Goal: Task Accomplishment & Management: Complete application form

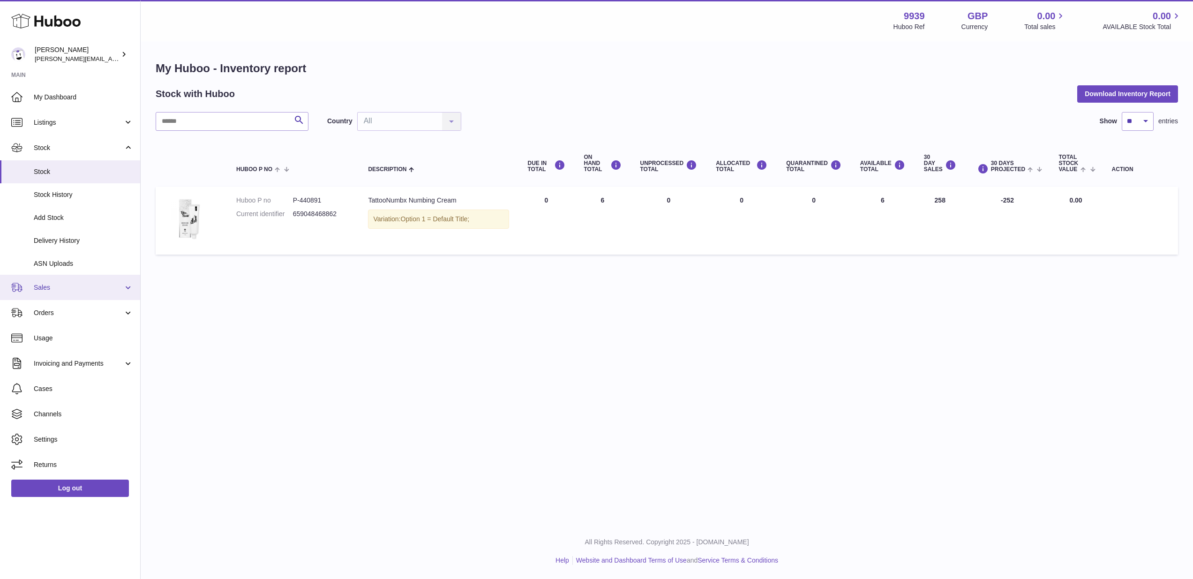
drag, startPoint x: 78, startPoint y: 286, endPoint x: 74, endPoint y: 296, distance: 10.5
click at [78, 286] on span "Sales" at bounding box center [79, 287] width 90 height 9
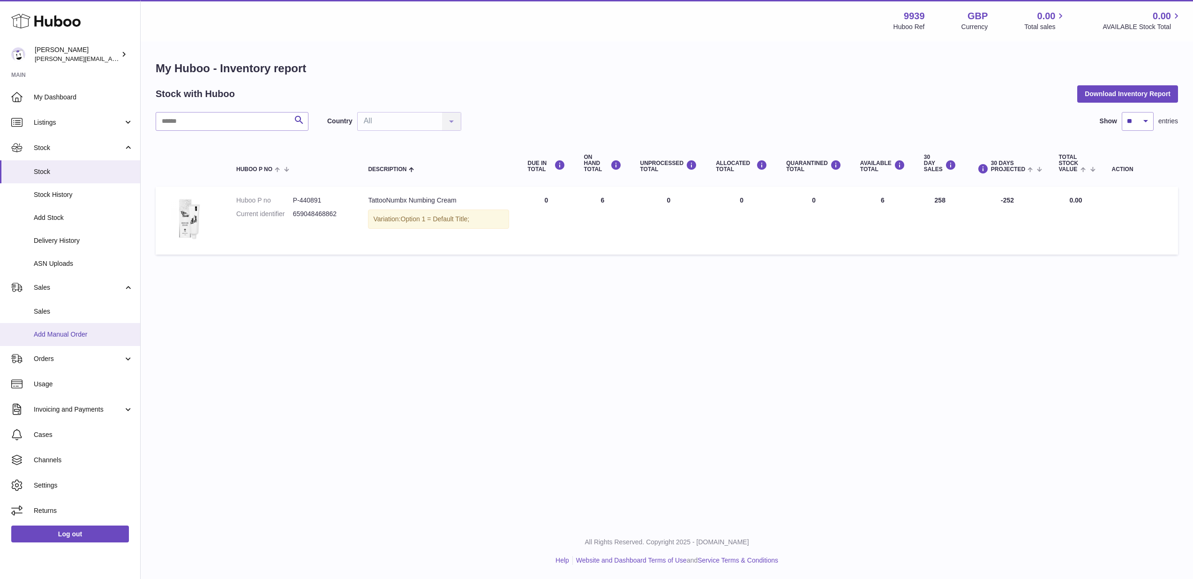
click at [69, 330] on span "Add Manual Order" at bounding box center [83, 334] width 99 height 9
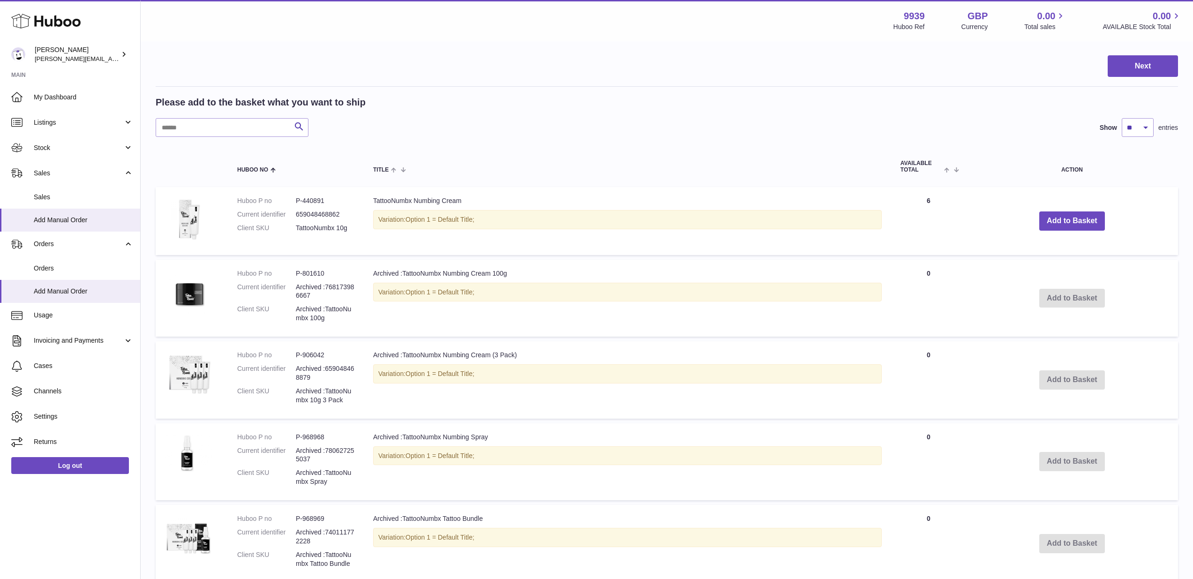
scroll to position [137, 0]
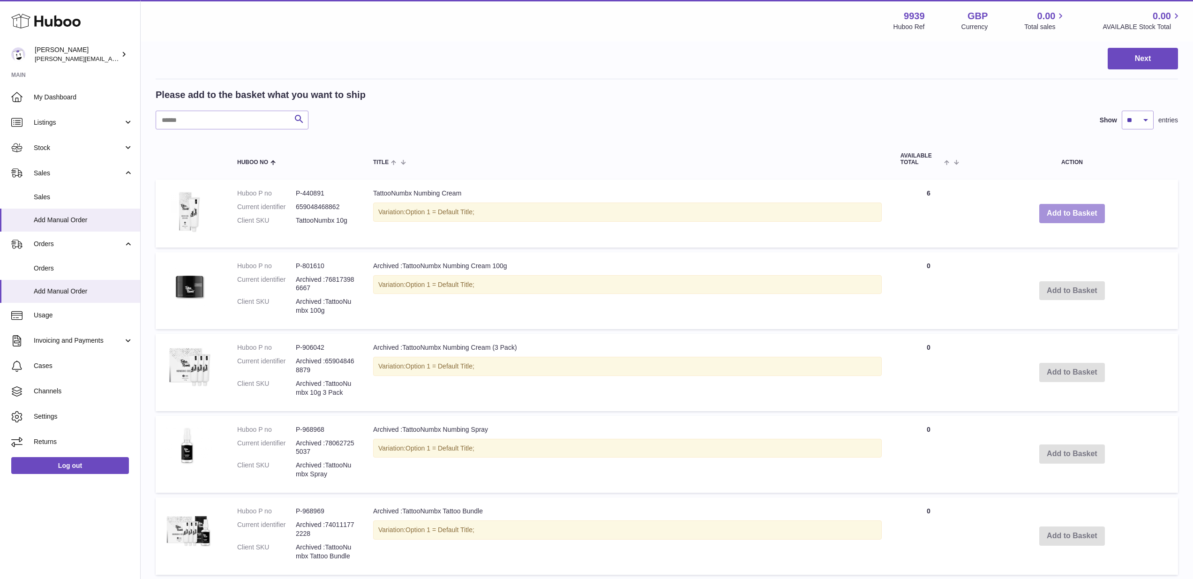
click at [1070, 217] on button "Add to Basket" at bounding box center [1072, 213] width 66 height 19
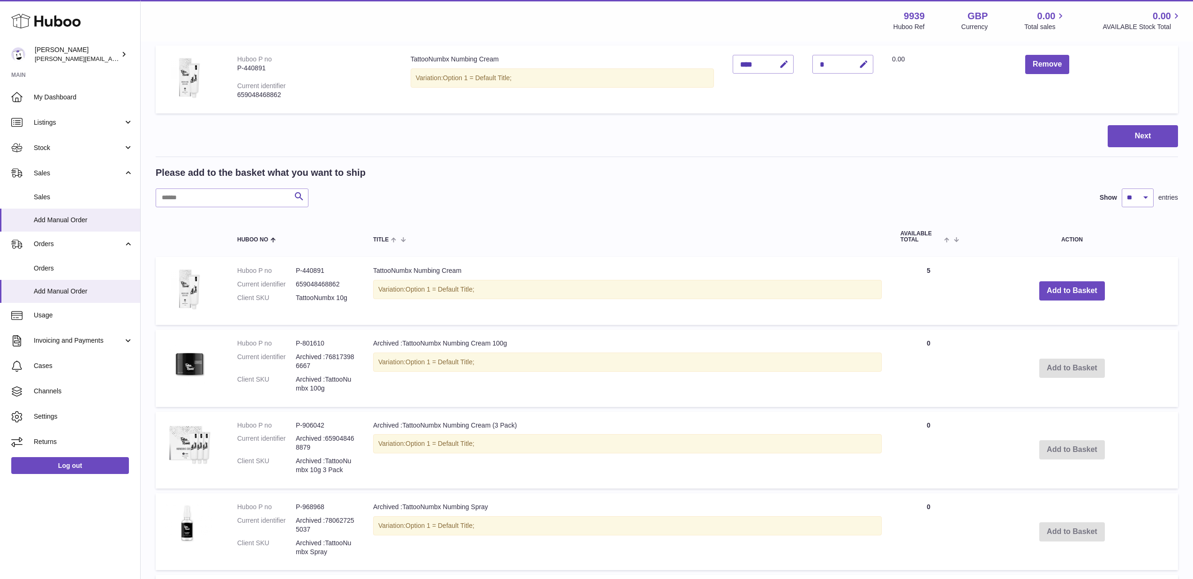
drag, startPoint x: 863, startPoint y: 63, endPoint x: 848, endPoint y: 81, distance: 22.9
click at [863, 63] on icon "button" at bounding box center [864, 65] width 10 height 10
type input "*"
click at [864, 66] on icon "submit" at bounding box center [864, 64] width 8 height 8
click at [1131, 132] on button "Next" at bounding box center [1143, 136] width 70 height 22
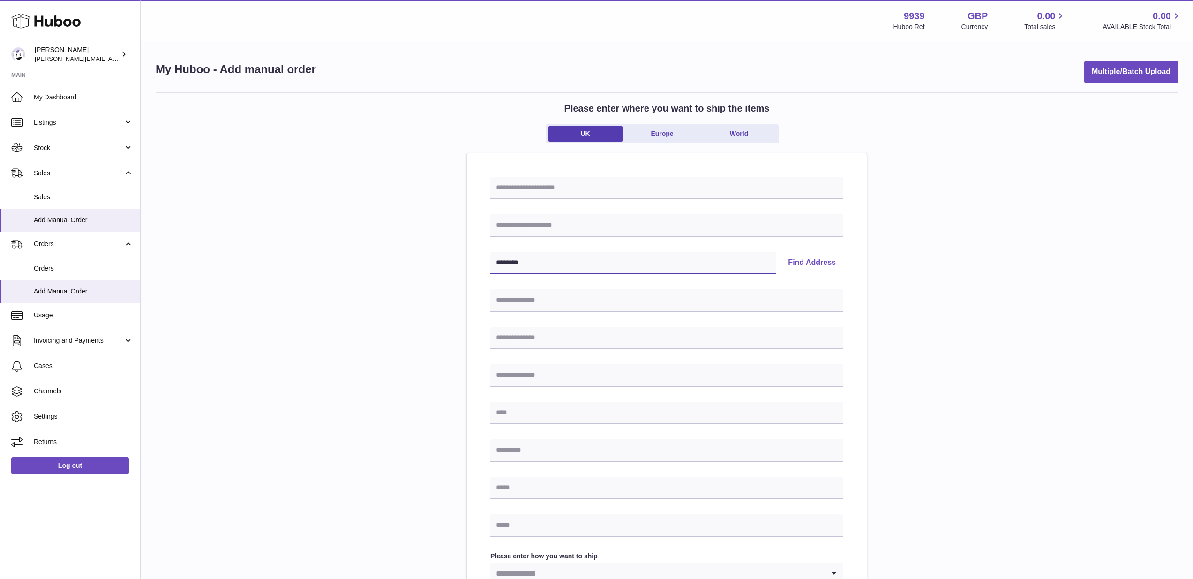
type input "********"
click at [820, 267] on button "Find Address" at bounding box center [811, 263] width 63 height 23
select select "*"
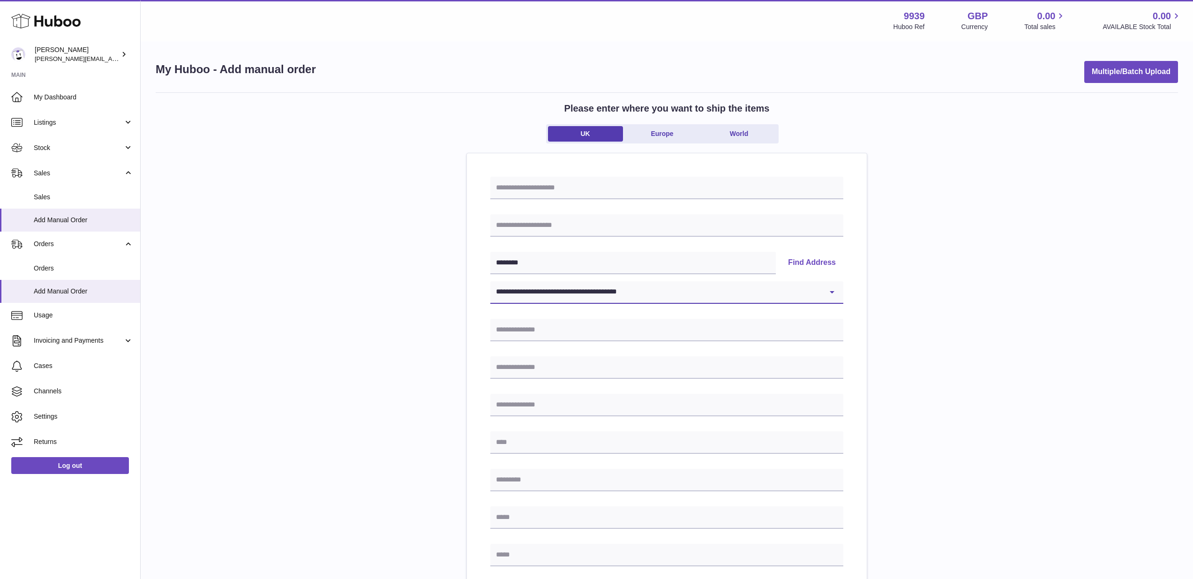
type input "**********"
type input "********"
drag, startPoint x: 510, startPoint y: 444, endPoint x: 485, endPoint y: 438, distance: 25.1
click at [486, 439] on div "**********" at bounding box center [667, 463] width 400 height 621
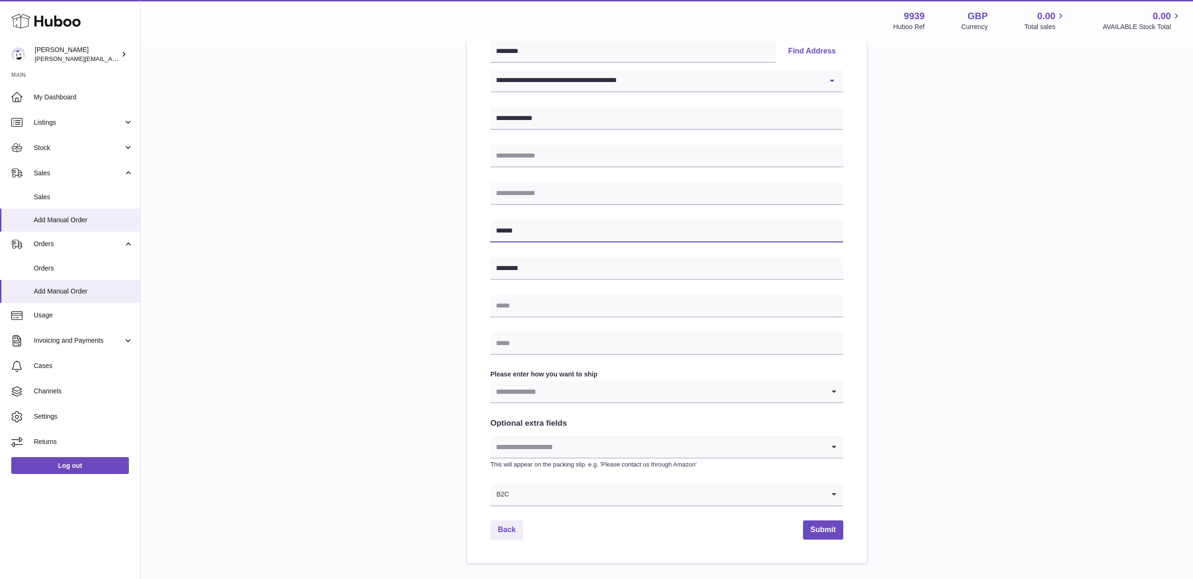
scroll to position [222, 0]
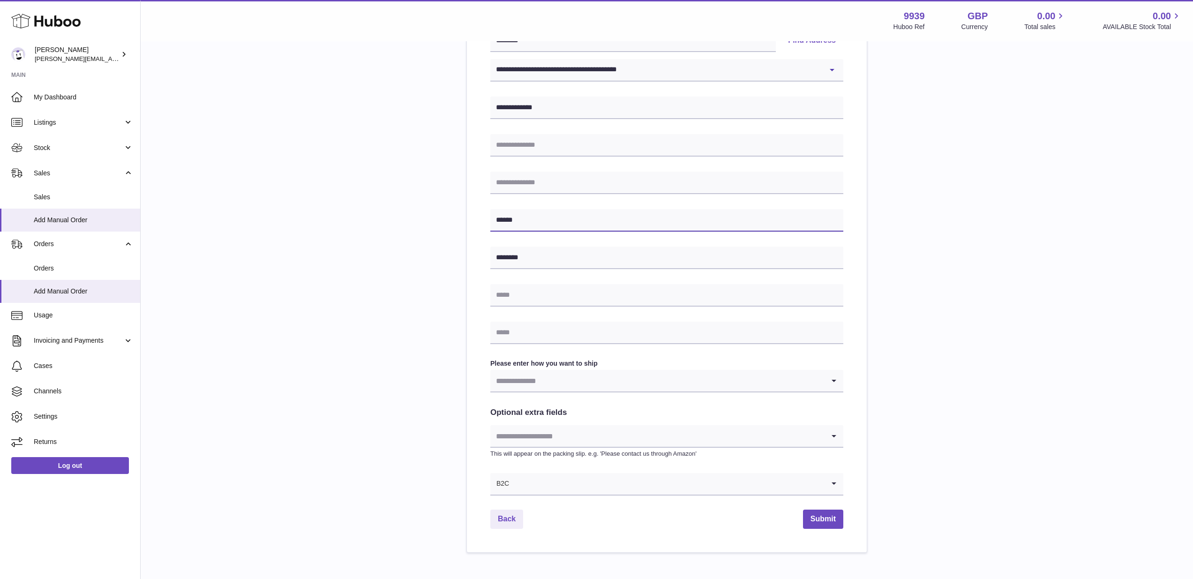
type input "******"
type input "**********"
click at [989, 428] on div "**********" at bounding box center [667, 211] width 1022 height 683
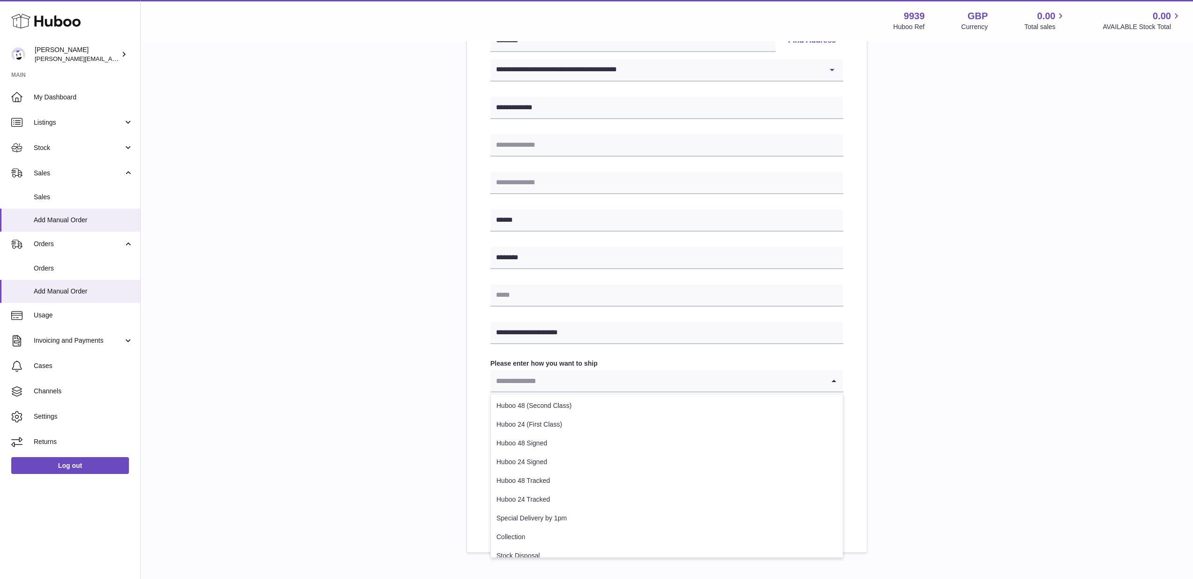
click at [548, 381] on input "Search for option" at bounding box center [657, 381] width 334 height 22
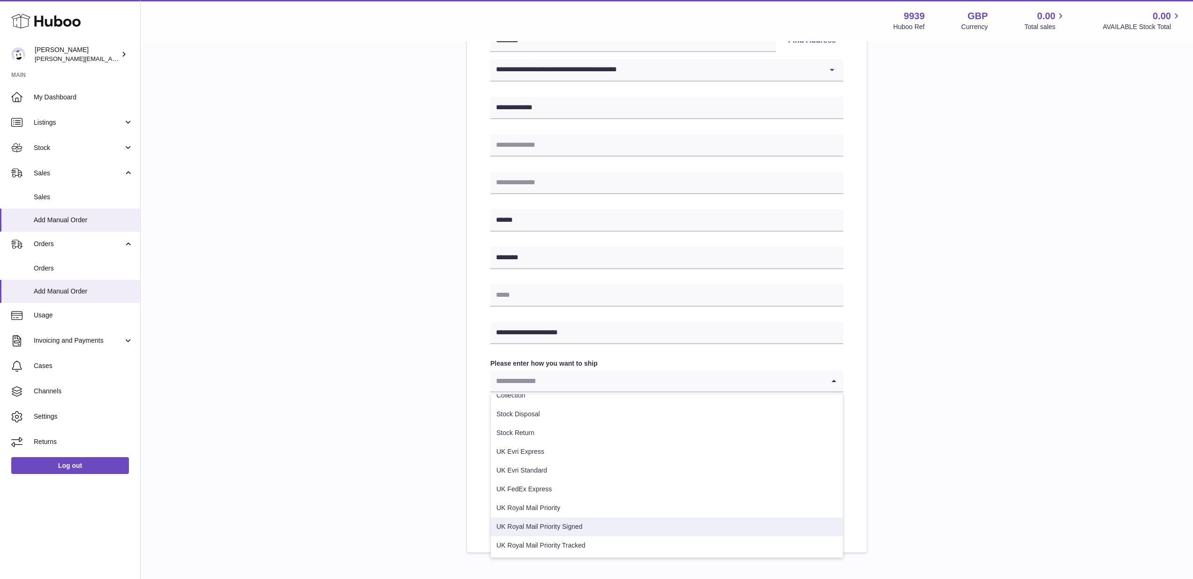
scroll to position [142, 0]
click at [581, 542] on li "UK Royal Mail Priority Tracked" at bounding box center [667, 545] width 352 height 19
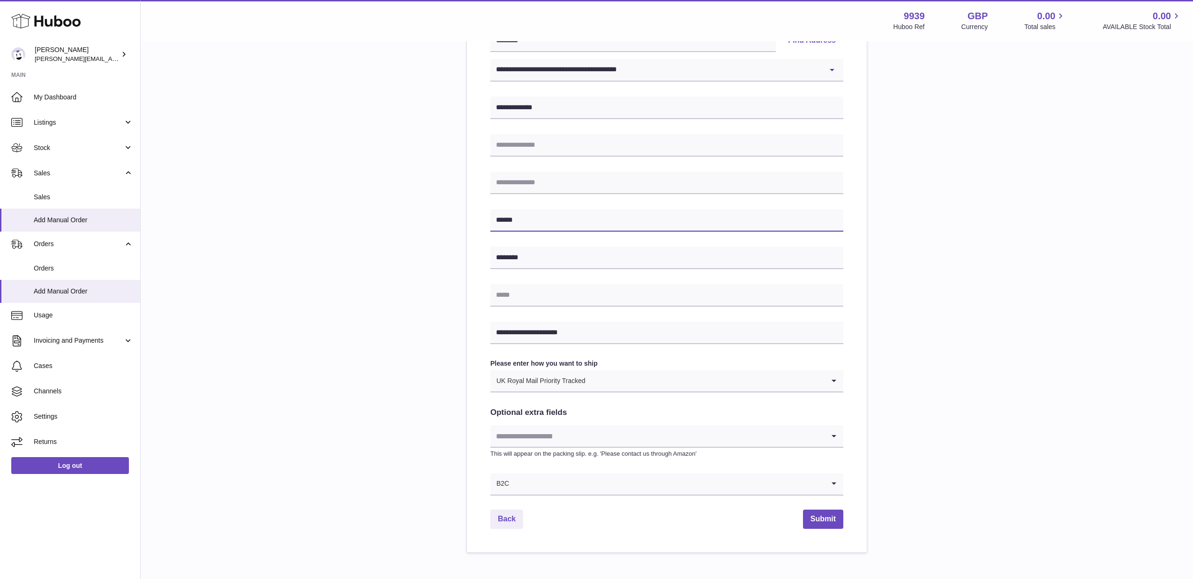
click at [564, 221] on input "******" at bounding box center [666, 220] width 353 height 23
type input "**********"
click at [835, 523] on button "Submit" at bounding box center [823, 519] width 40 height 19
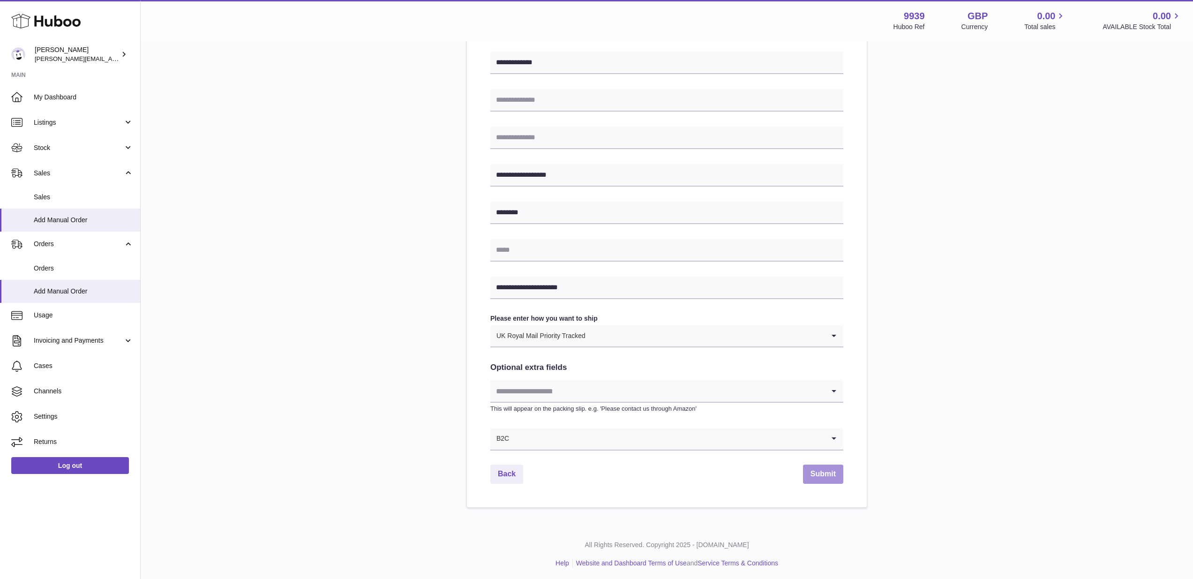
scroll to position [267, 0]
type input "*********"
click at [833, 472] on button "Submit" at bounding box center [823, 474] width 40 height 19
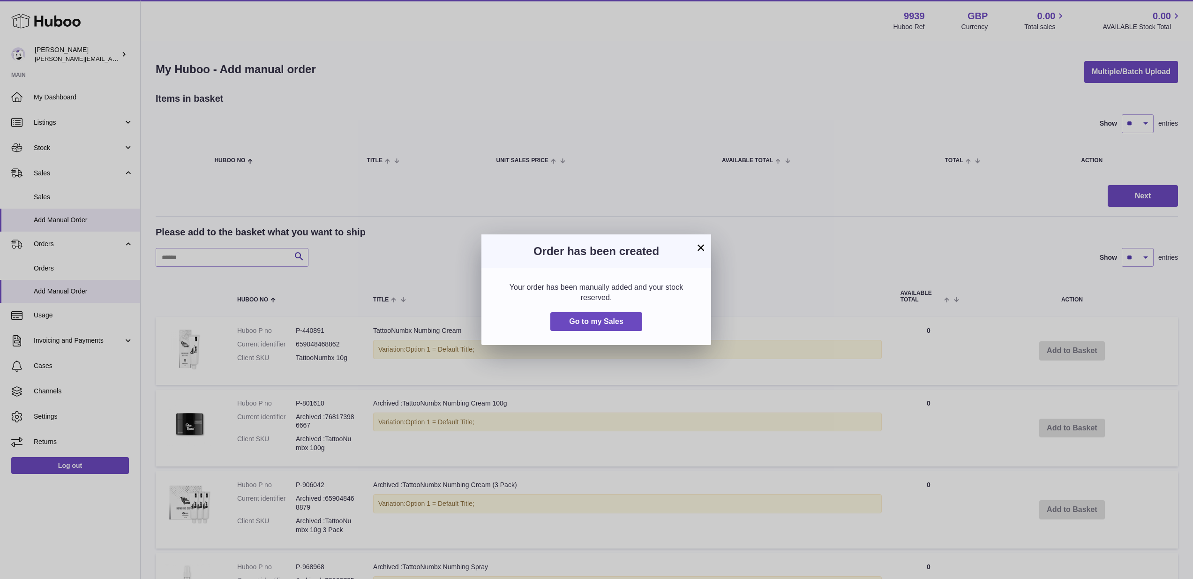
scroll to position [1, 0]
click at [697, 246] on button "×" at bounding box center [700, 247] width 11 height 11
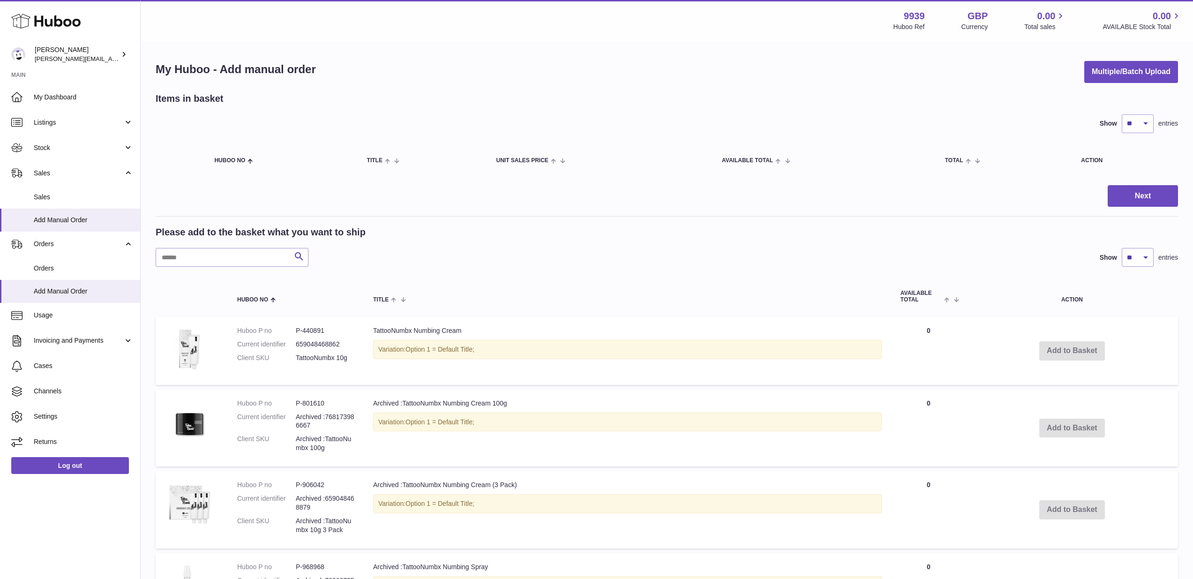
scroll to position [0, 0]
click at [60, 193] on span "Sales" at bounding box center [83, 197] width 99 height 9
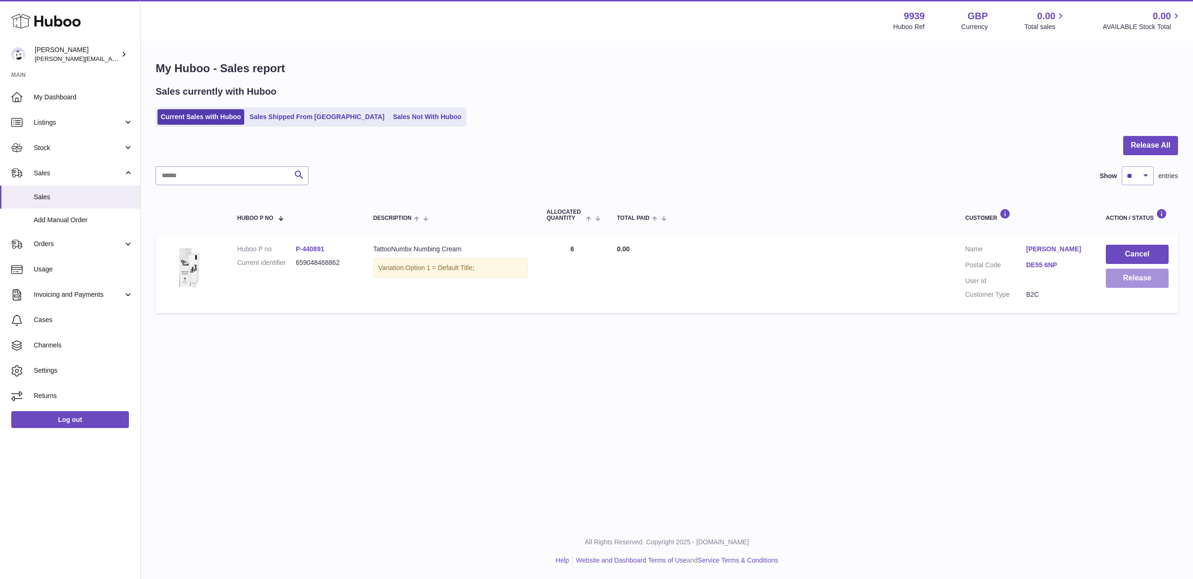
click at [1145, 283] on button "Release" at bounding box center [1137, 278] width 63 height 19
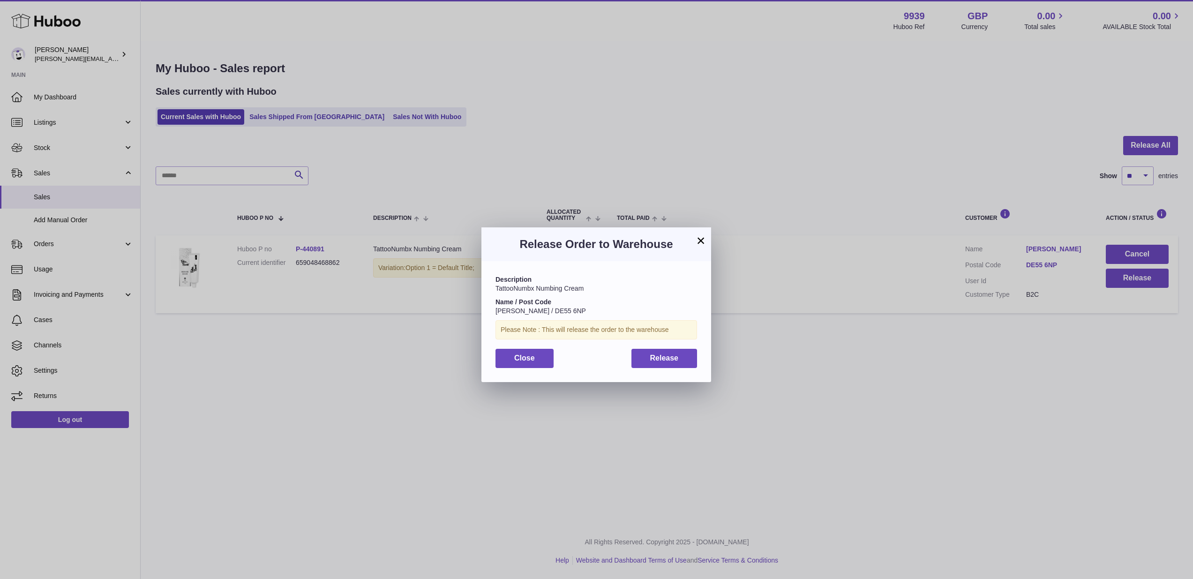
drag, startPoint x: 675, startPoint y: 363, endPoint x: 656, endPoint y: 343, distance: 27.5
click at [675, 363] on button "Release" at bounding box center [664, 358] width 66 height 19
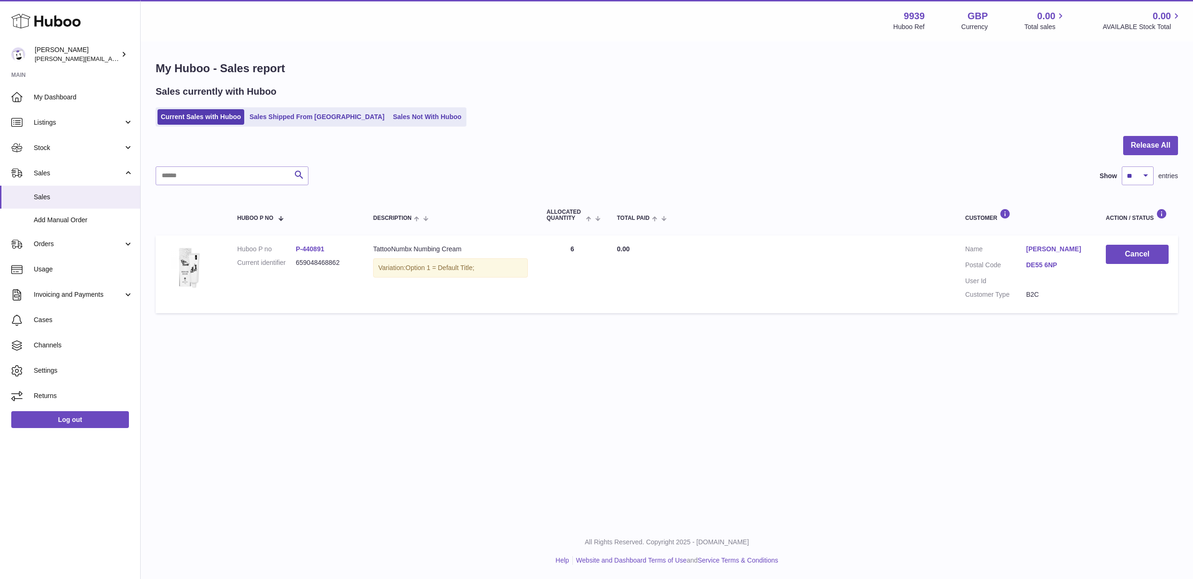
click at [1051, 243] on td "Customer Name Tom Hardy Postal Code DE55 6NP User Id Customer Type B2C" at bounding box center [1026, 274] width 141 height 78
click at [1050, 246] on link "[PERSON_NAME]" at bounding box center [1056, 249] width 61 height 9
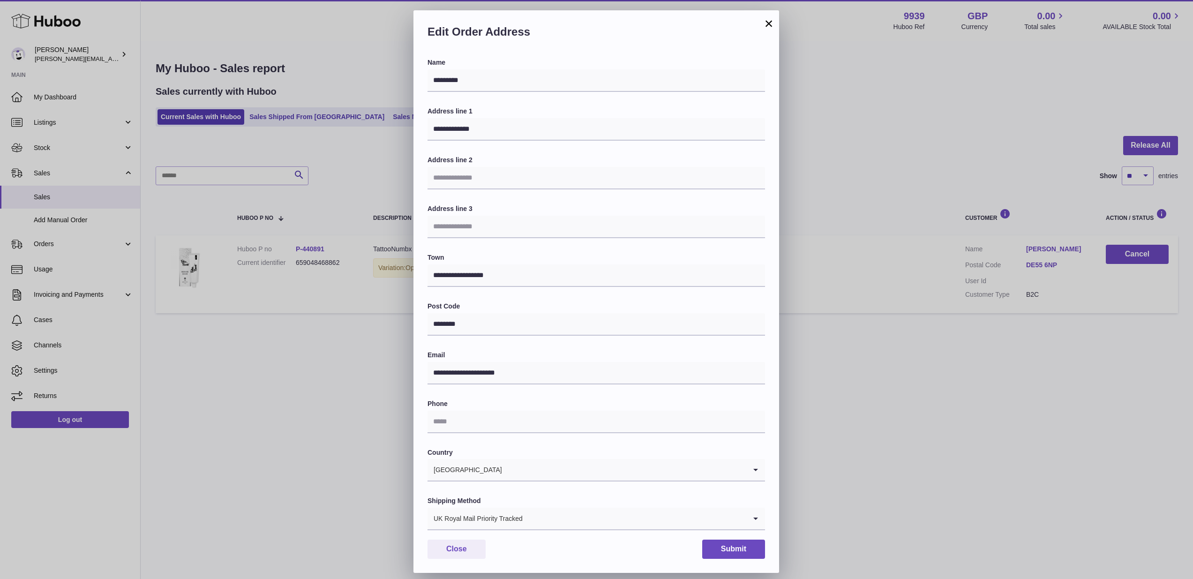
scroll to position [28, 0]
click at [771, 18] on button "×" at bounding box center [768, 23] width 11 height 11
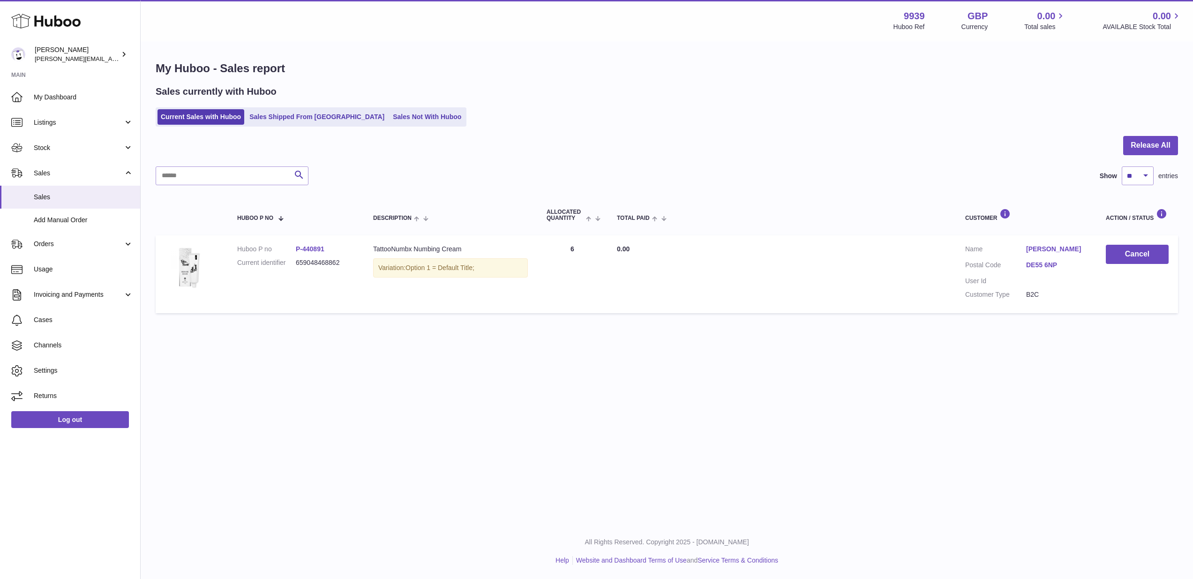
click at [769, 2] on div "Menu Huboo 9939 Huboo Ref GBP Currency 0.00 Total sales 0.00 AVAILABLE Stock To…" at bounding box center [667, 20] width 1052 height 41
click at [71, 199] on span "Sales" at bounding box center [83, 197] width 99 height 9
click at [1041, 264] on link "DE55 6NP" at bounding box center [1056, 265] width 61 height 9
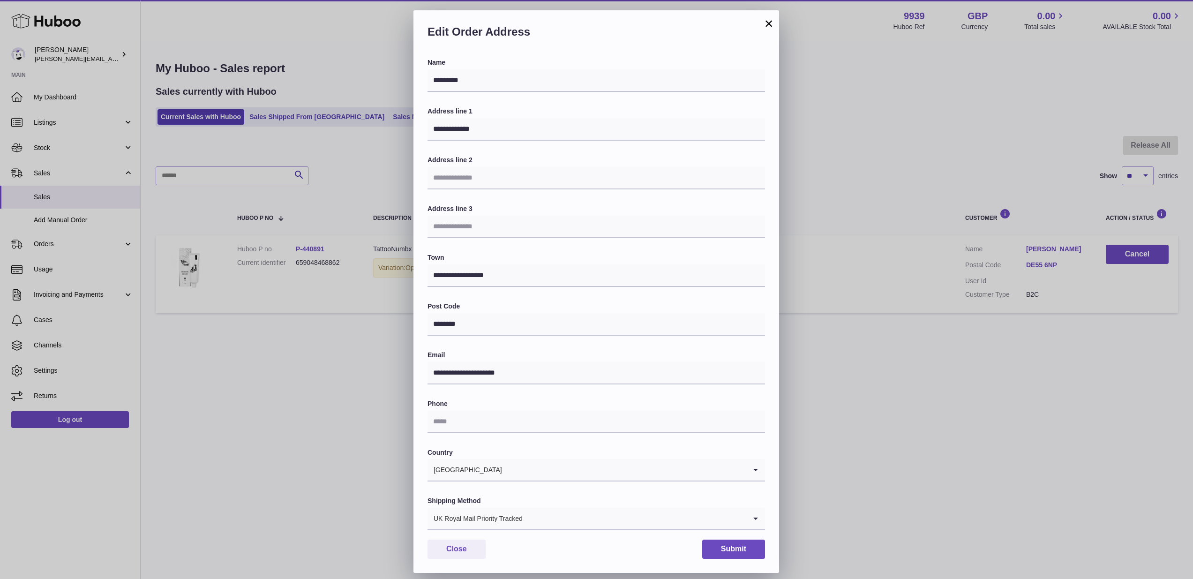
scroll to position [18, 0]
click at [475, 543] on button "Close" at bounding box center [457, 549] width 58 height 19
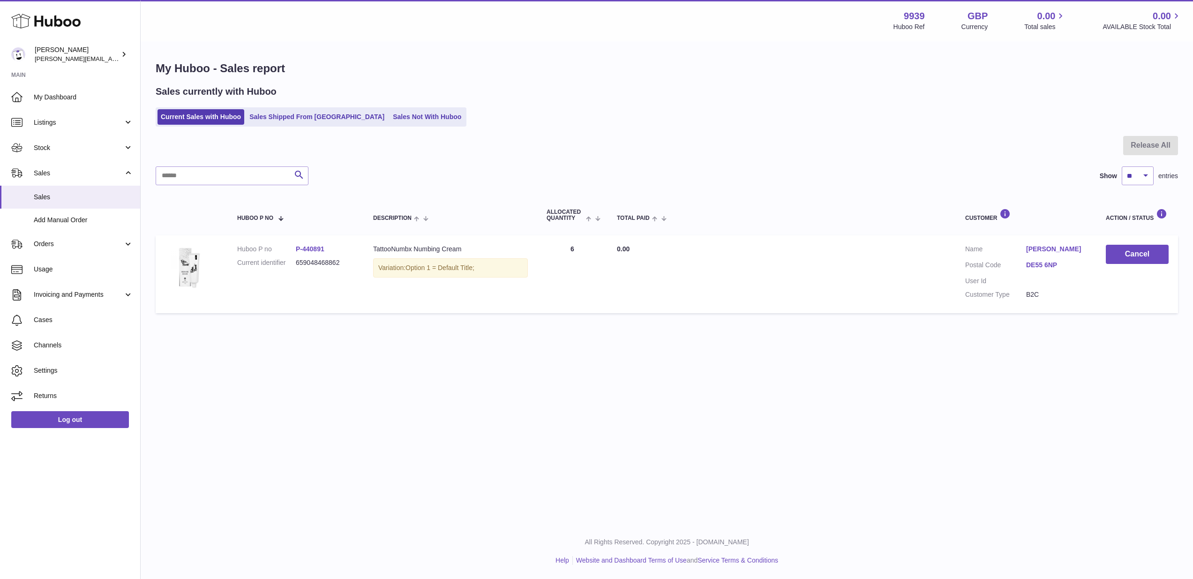
click at [1040, 245] on link "[PERSON_NAME]" at bounding box center [1056, 249] width 61 height 9
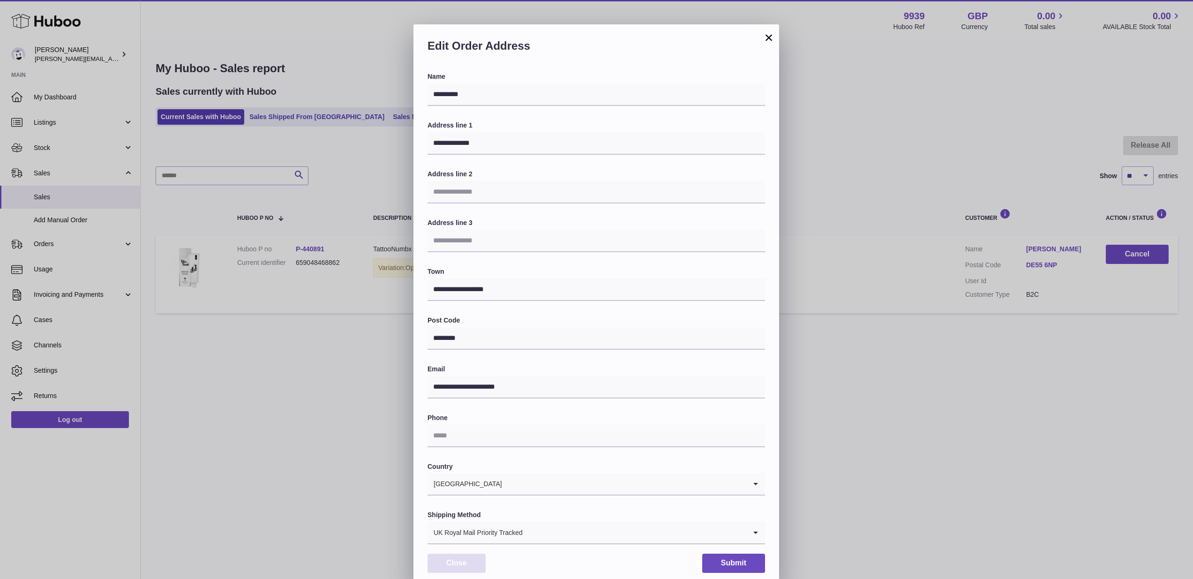
click at [454, 567] on button "Close" at bounding box center [457, 563] width 58 height 19
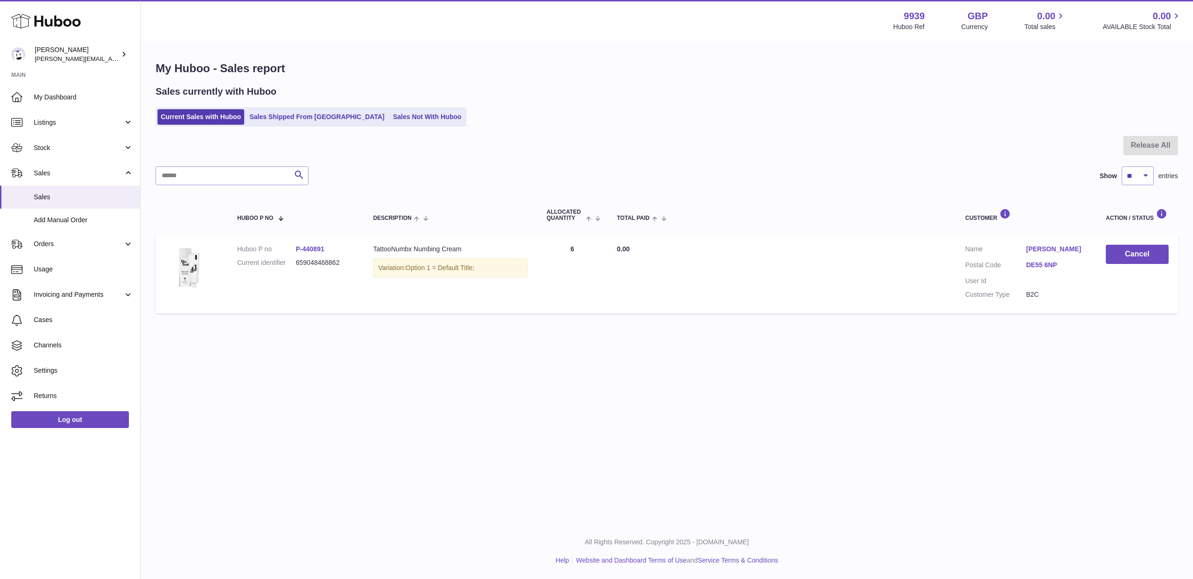
click at [1065, 322] on div "My Huboo - Sales report Sales currently with Huboo Current Sales with Huboo Sal…" at bounding box center [667, 189] width 1052 height 294
click at [1051, 248] on link "[PERSON_NAME]" at bounding box center [1056, 249] width 61 height 9
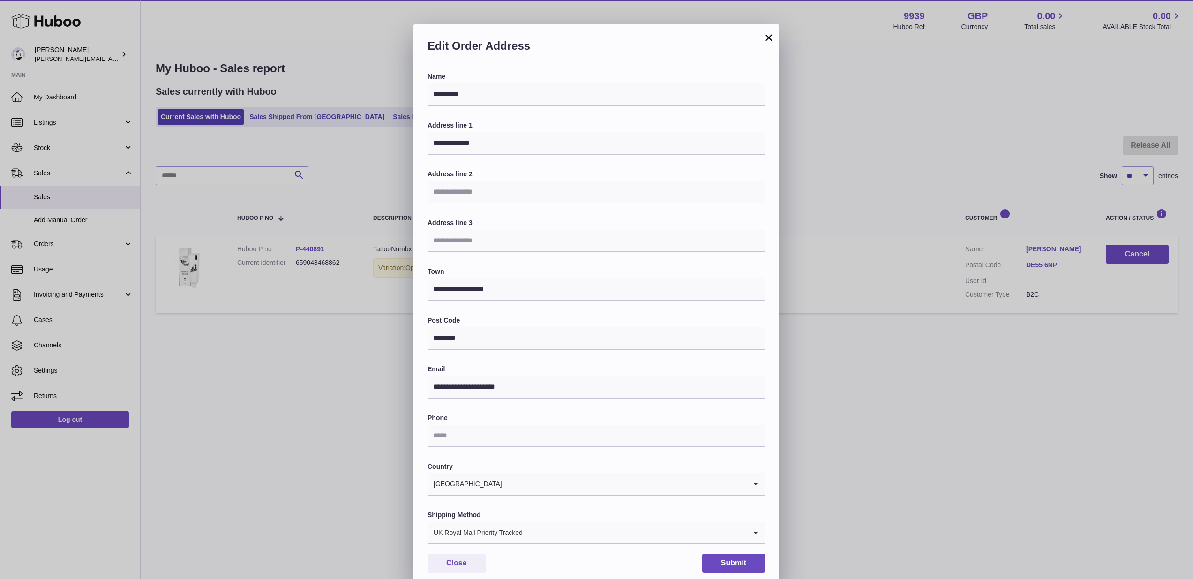
click at [462, 555] on button "Close" at bounding box center [457, 563] width 58 height 19
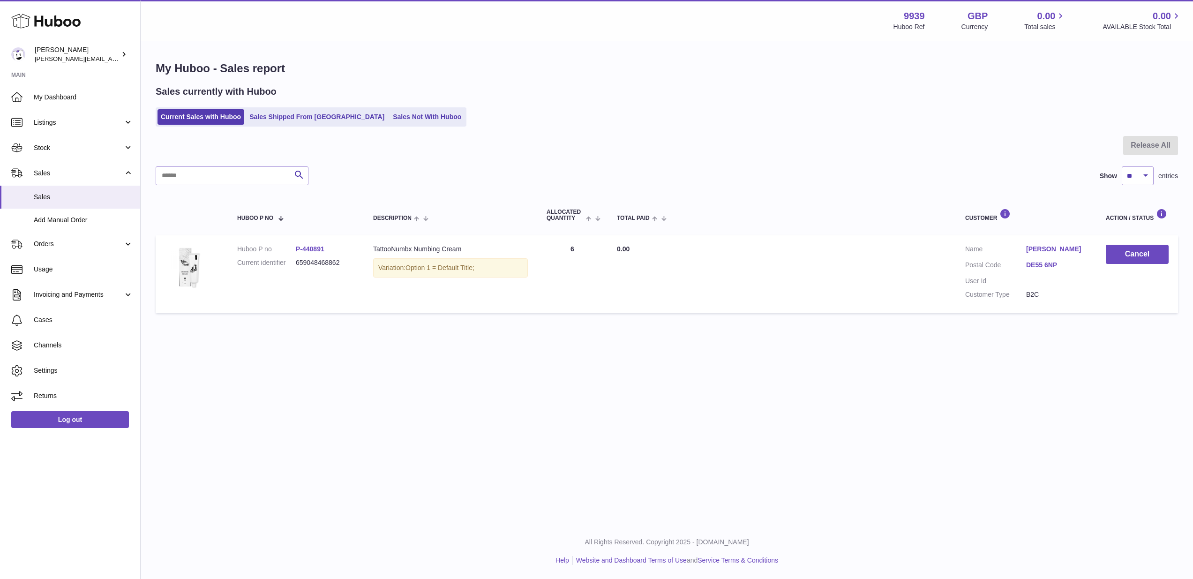
click at [1040, 245] on link "[PERSON_NAME]" at bounding box center [1056, 249] width 61 height 9
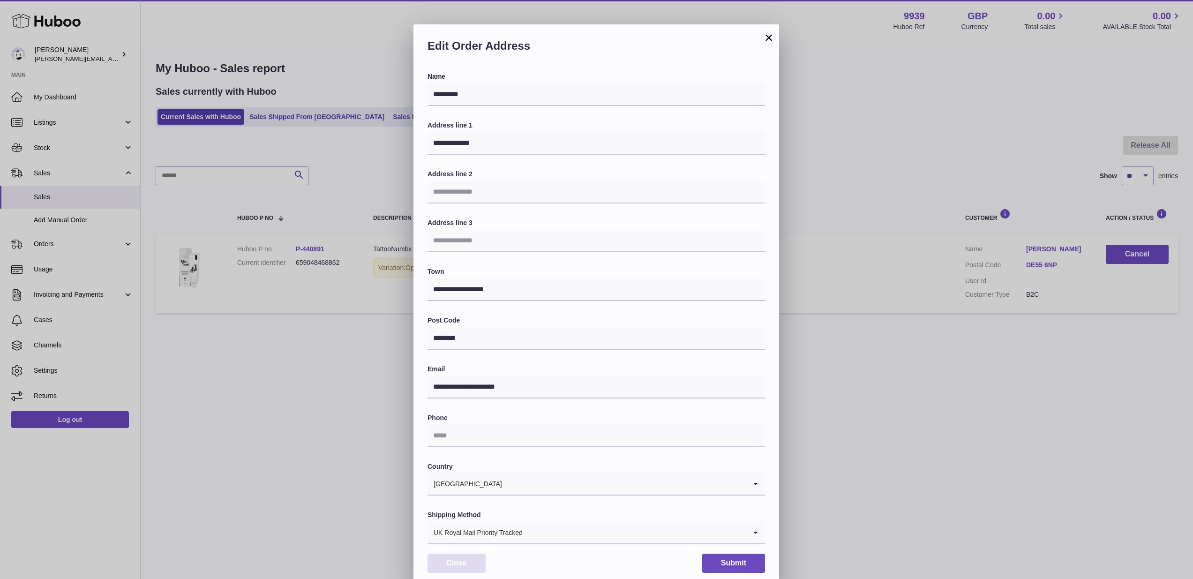
click at [450, 555] on button "Close" at bounding box center [457, 563] width 58 height 19
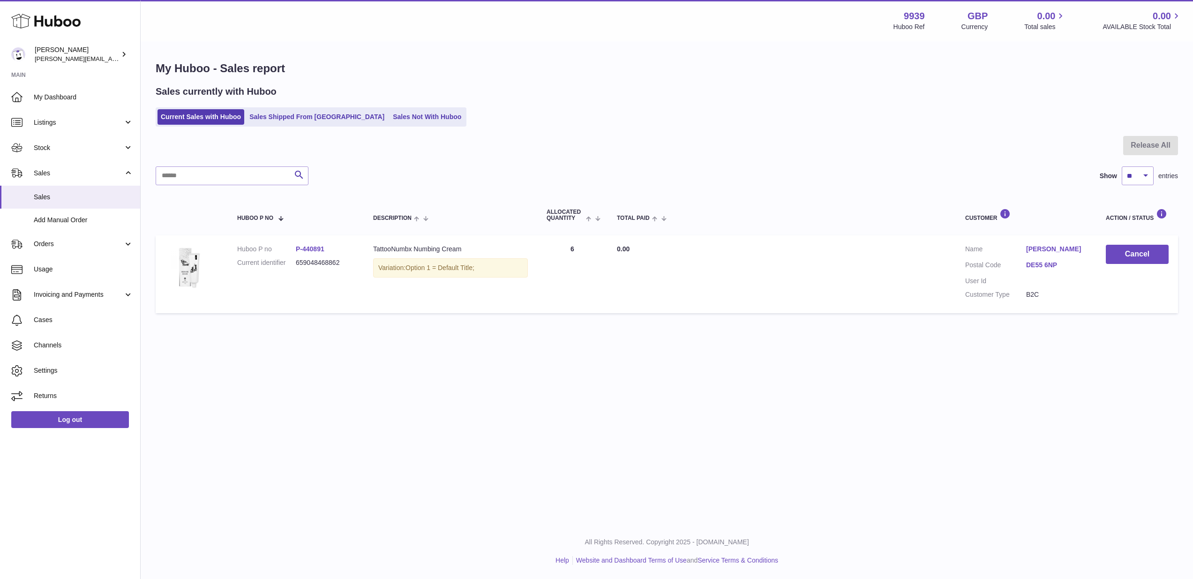
click at [1048, 246] on link "[PERSON_NAME]" at bounding box center [1056, 249] width 61 height 9
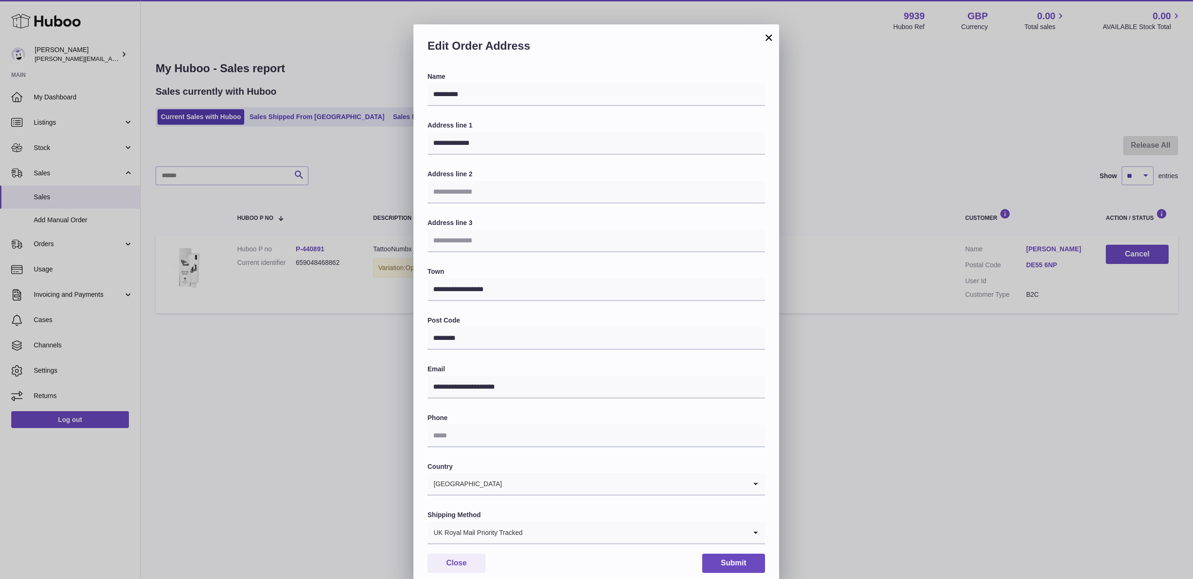
click at [772, 40] on button "×" at bounding box center [768, 37] width 11 height 11
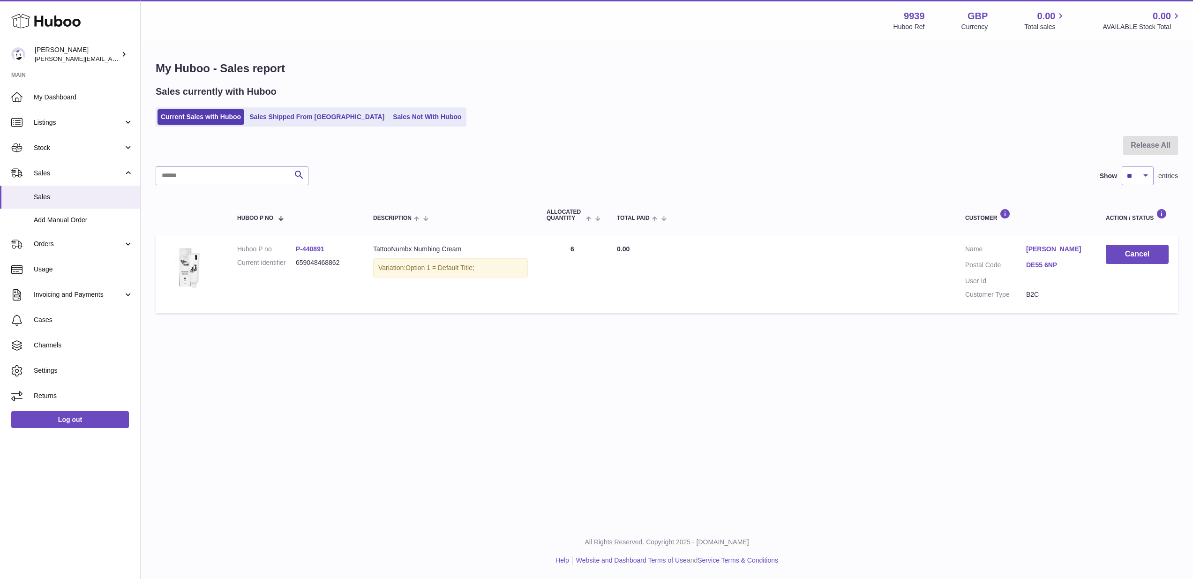
click at [82, 158] on link "Stock" at bounding box center [70, 147] width 140 height 25
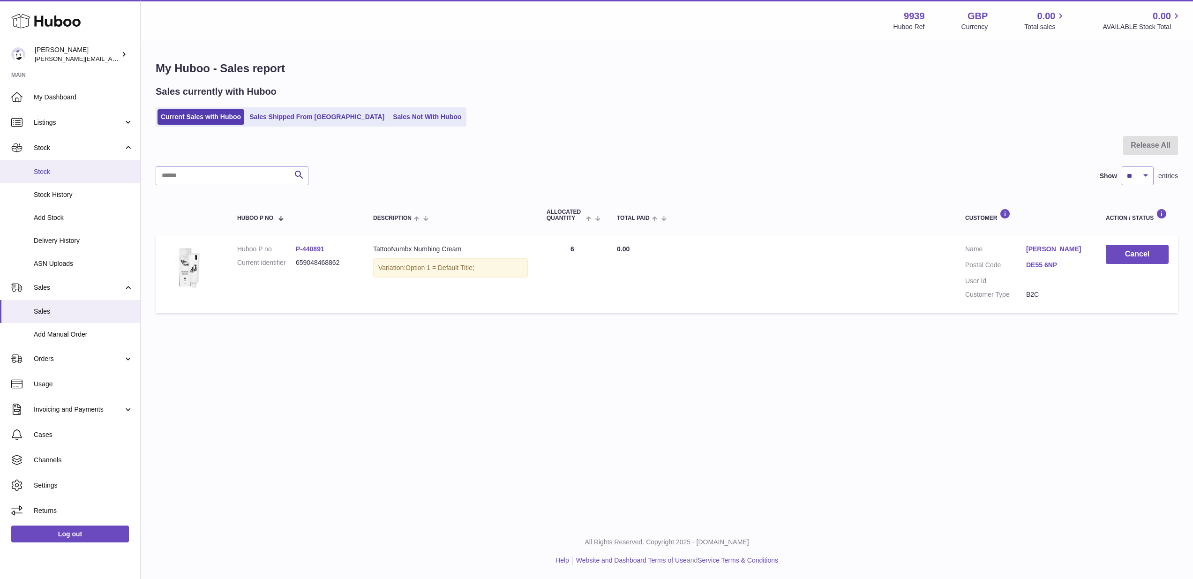
click at [81, 169] on span "Stock" at bounding box center [83, 171] width 99 height 9
